Goal: Navigation & Orientation: Find specific page/section

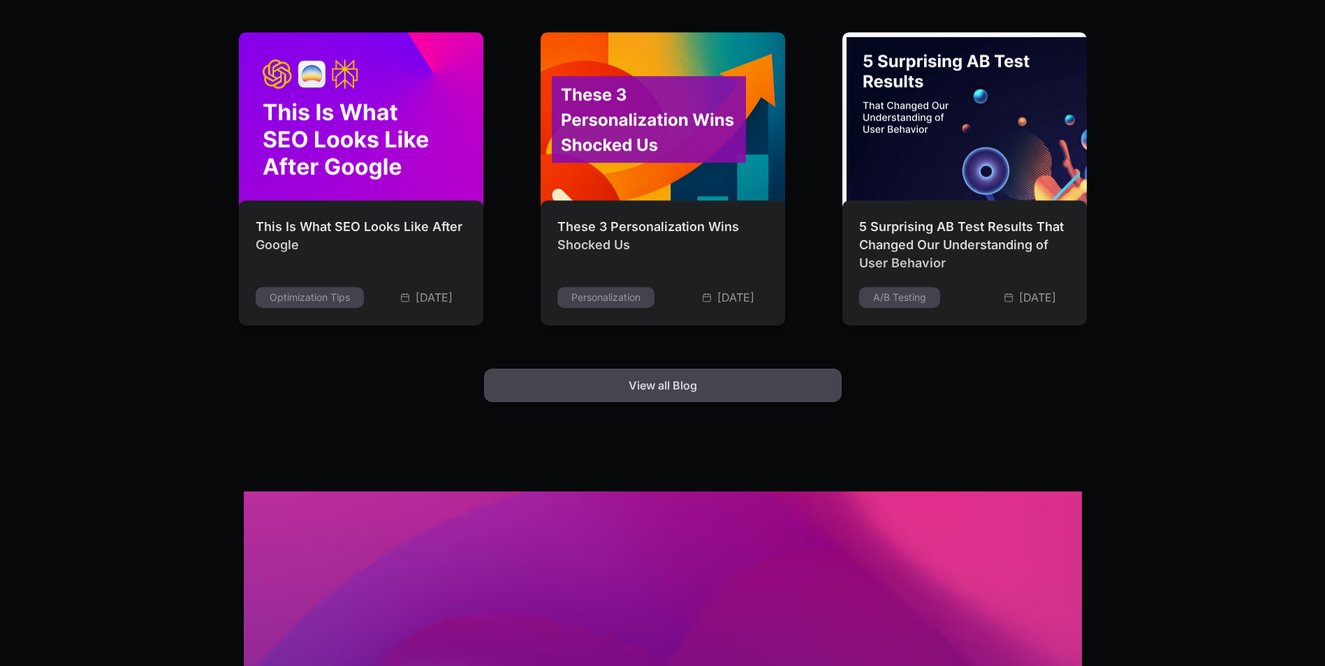
scroll to position [3909, 0]
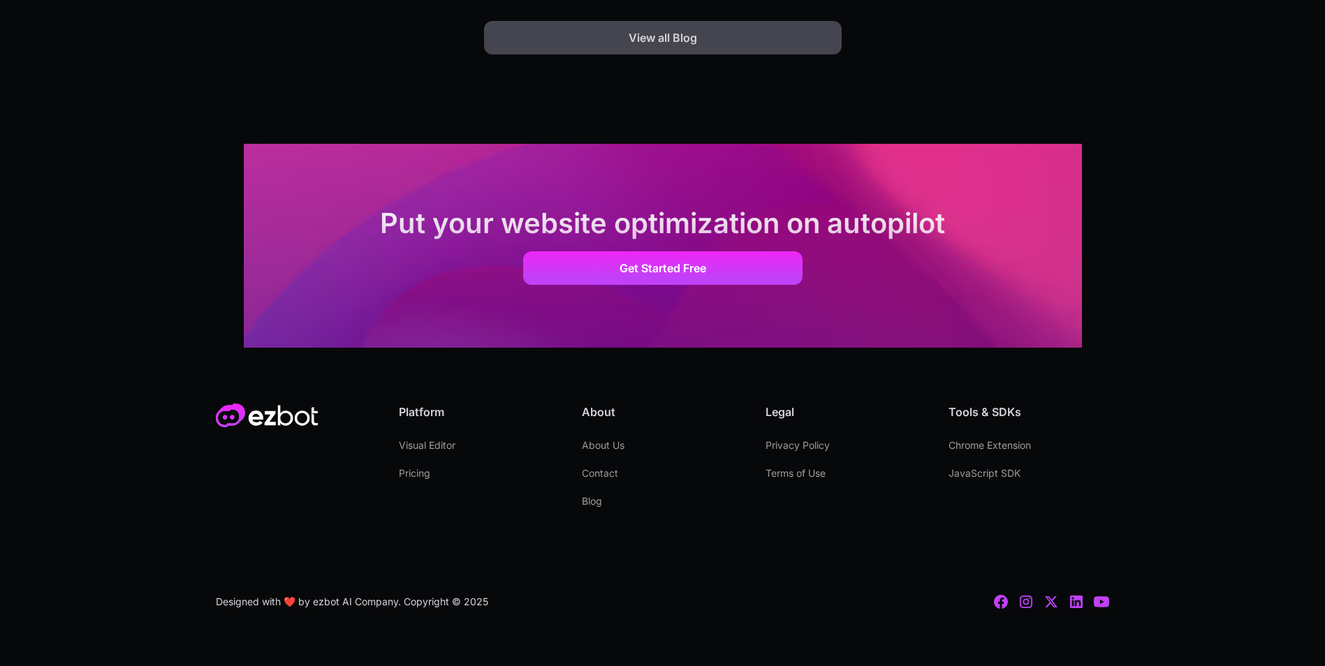
click at [448, 442] on link "Visual Editor" at bounding box center [427, 446] width 57 height 28
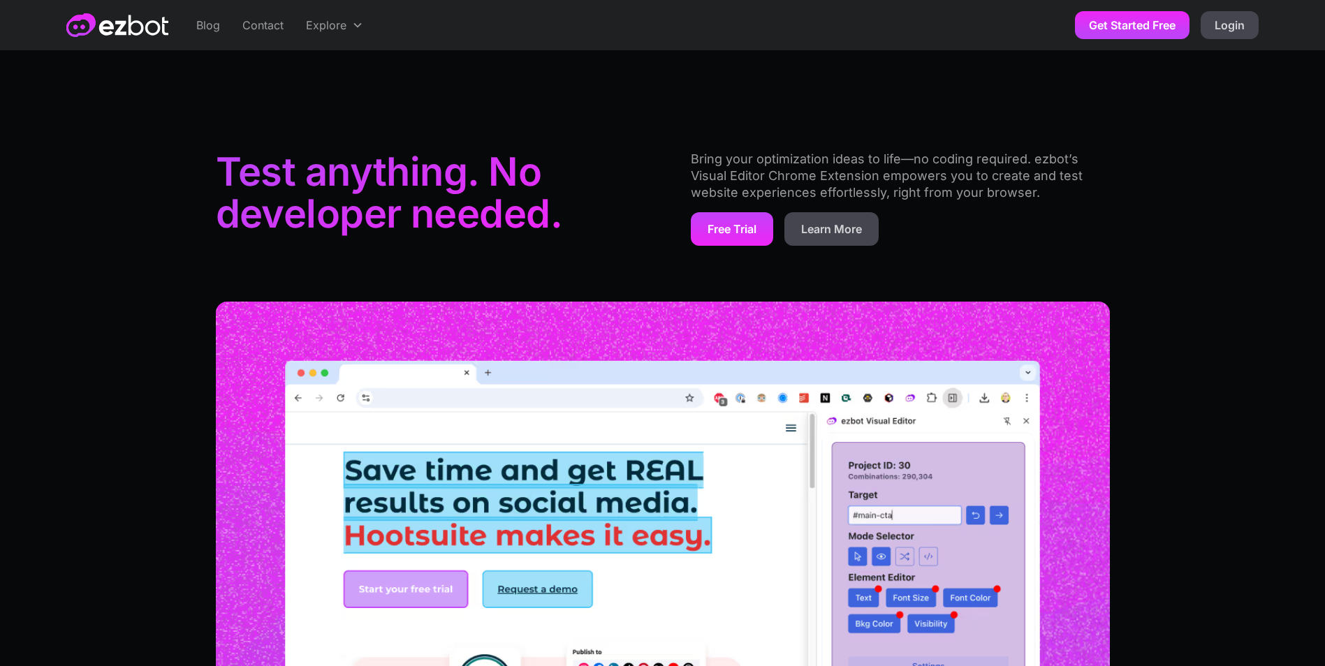
click at [709, 235] on link "Free Trial" at bounding box center [732, 229] width 82 height 34
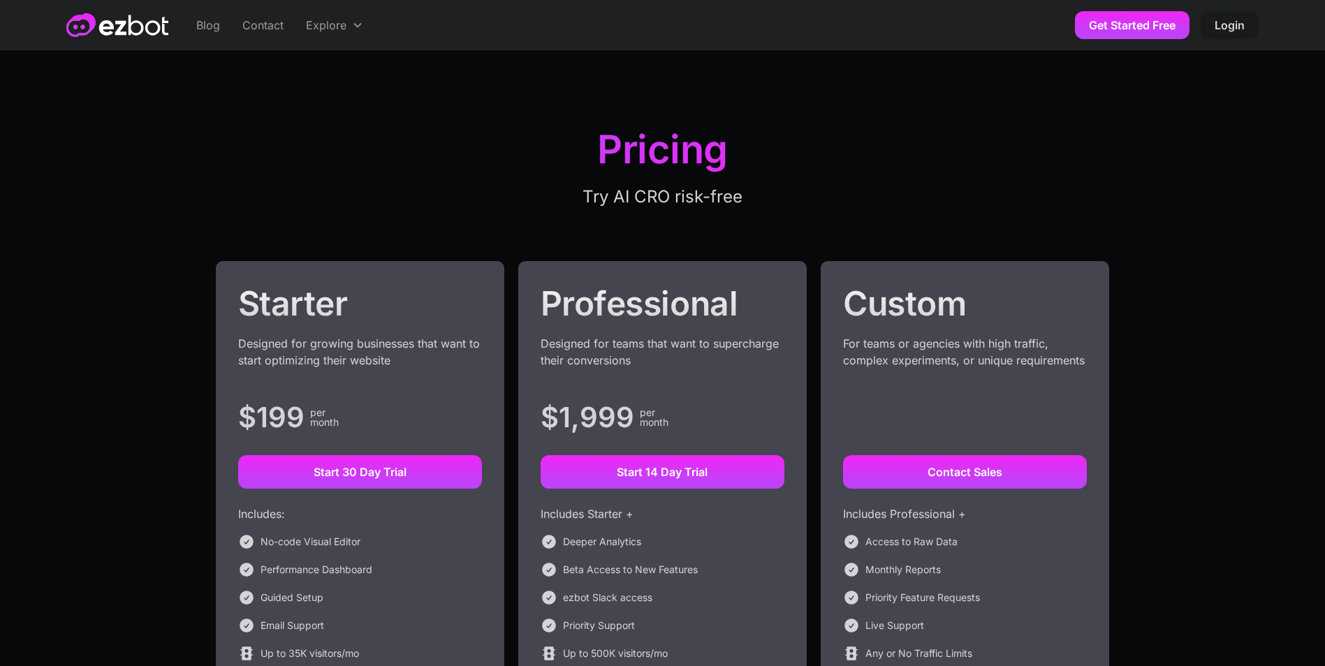
click at [1218, 29] on link "Login" at bounding box center [1229, 25] width 58 height 28
click at [253, 20] on link "Contact" at bounding box center [263, 25] width 64 height 50
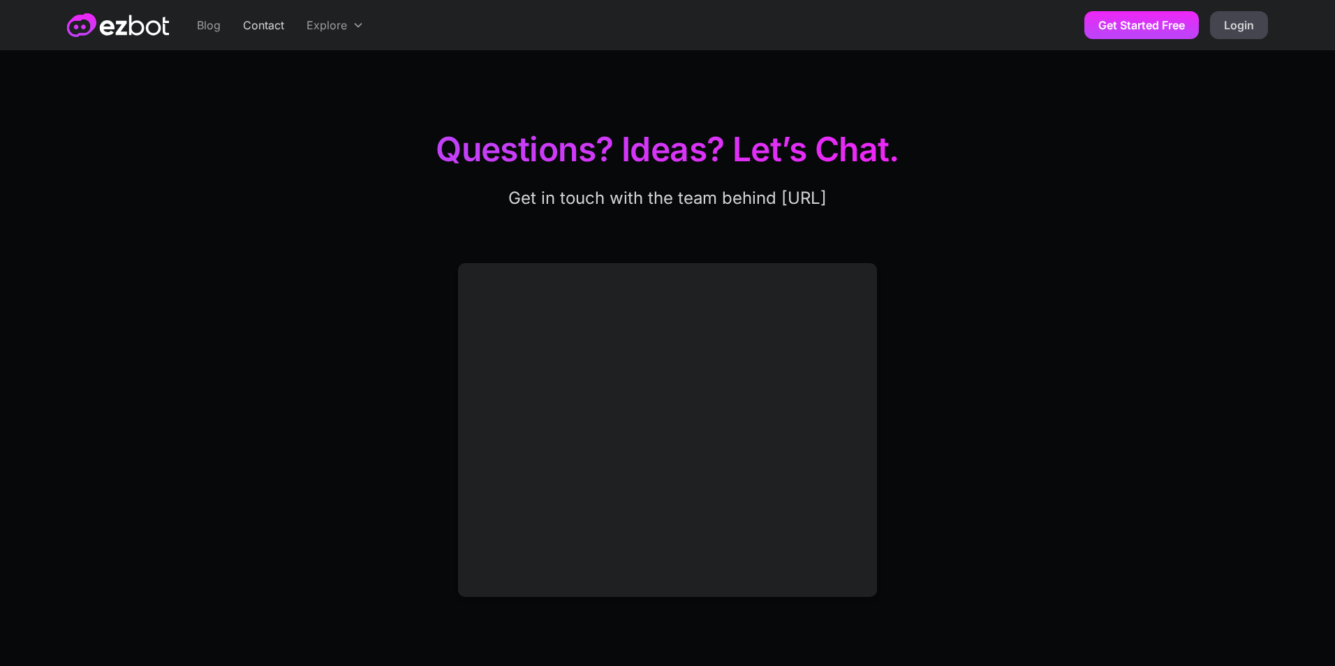
click at [307, 27] on div "Explore" at bounding box center [327, 25] width 40 height 17
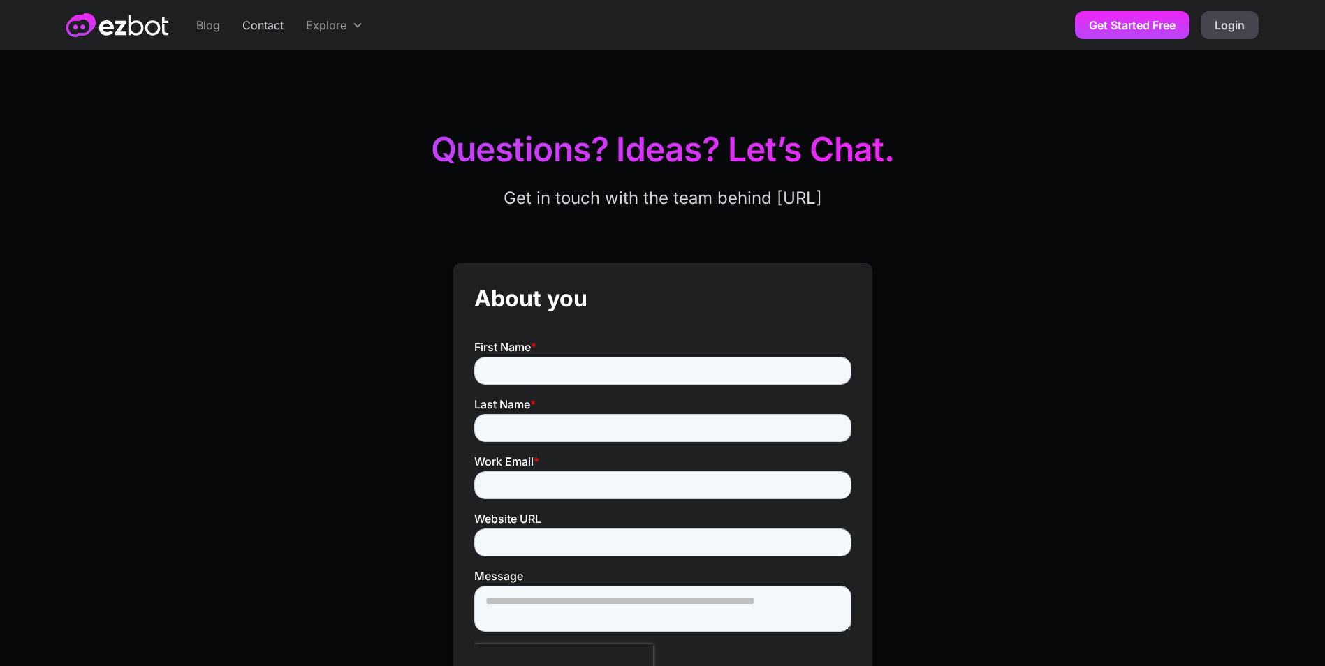
click at [128, 32] on img "home" at bounding box center [117, 25] width 102 height 24
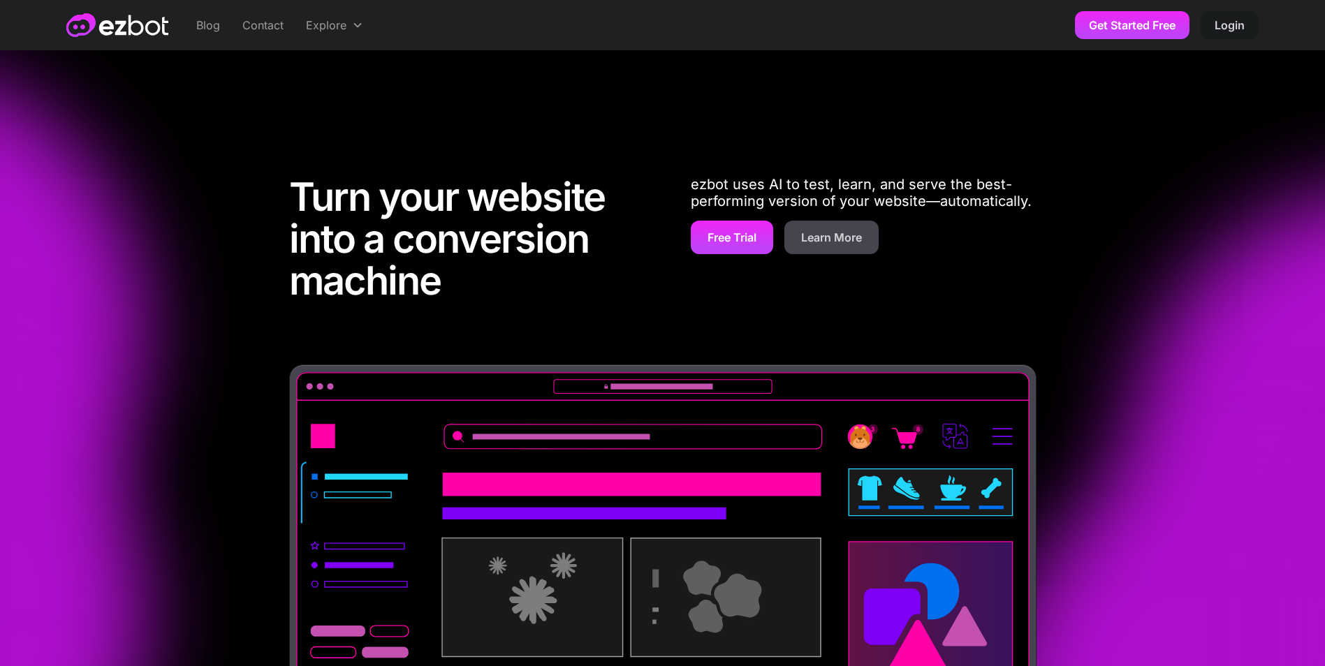
click at [1222, 32] on link "Login" at bounding box center [1229, 25] width 58 height 28
